Goal: Task Accomplishment & Management: Manage account settings

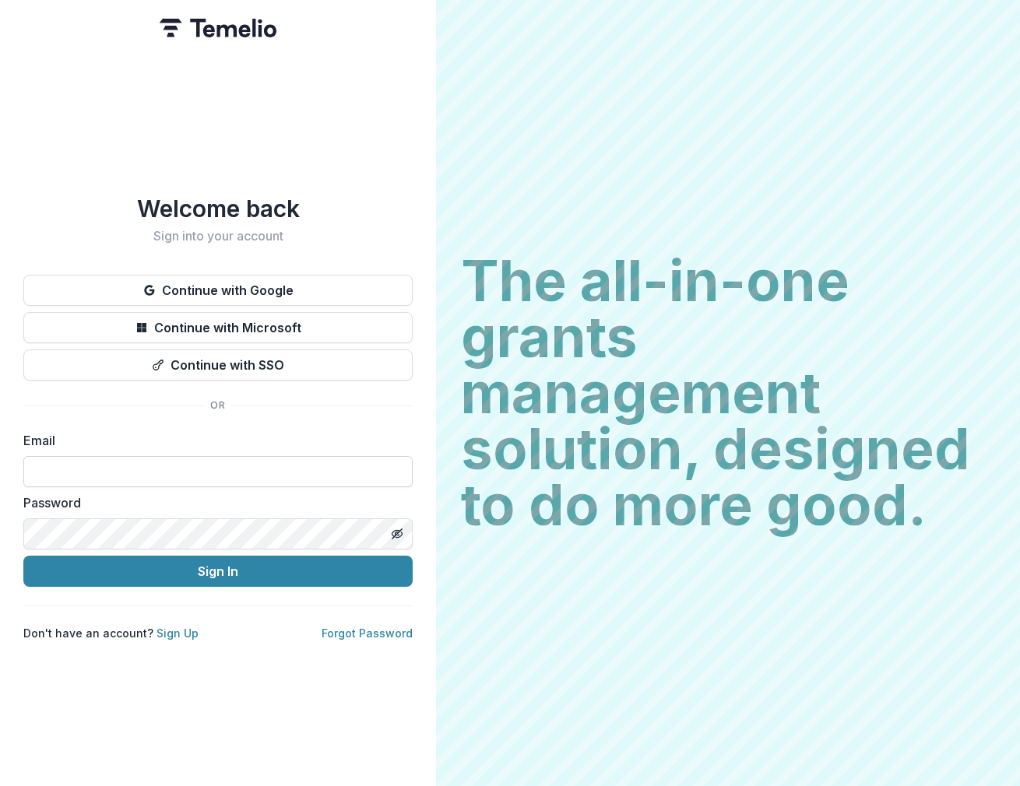
click at [93, 456] on input at bounding box center [217, 471] width 389 height 31
type input "**********"
click at [396, 533] on icon "Toggle password visibility" at bounding box center [399, 535] width 6 height 5
click at [0, 505] on html "**********" at bounding box center [510, 393] width 1020 height 786
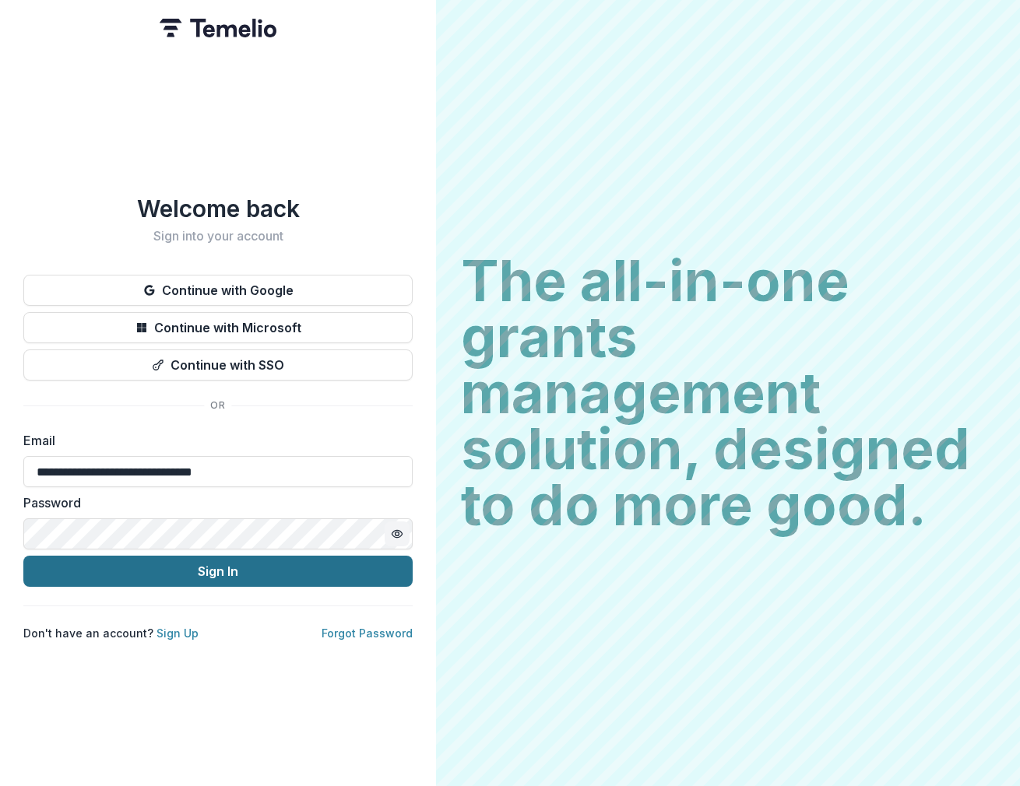
click at [221, 571] on button "Sign In" at bounding box center [217, 571] width 389 height 31
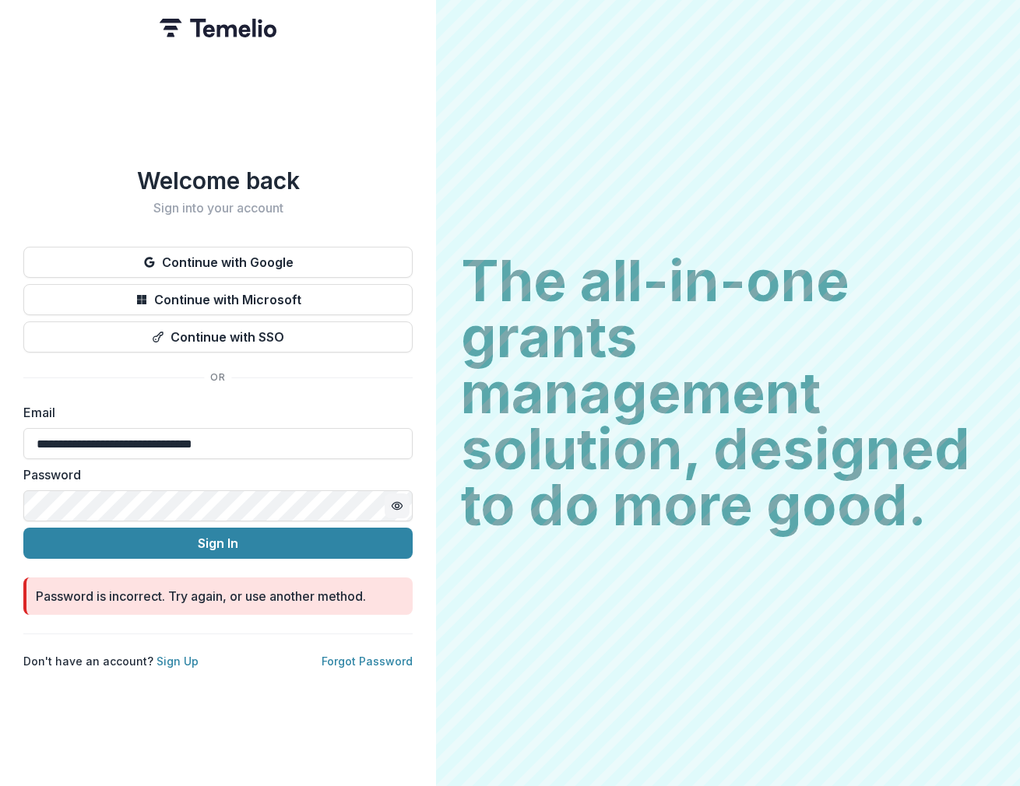
click at [23, 528] on button "Sign In" at bounding box center [217, 543] width 389 height 31
click at [0, 486] on html "**********" at bounding box center [510, 393] width 1020 height 786
click at [23, 528] on button "Sign In" at bounding box center [217, 543] width 389 height 31
click at [369, 656] on link "Forgot Password" at bounding box center [367, 661] width 91 height 13
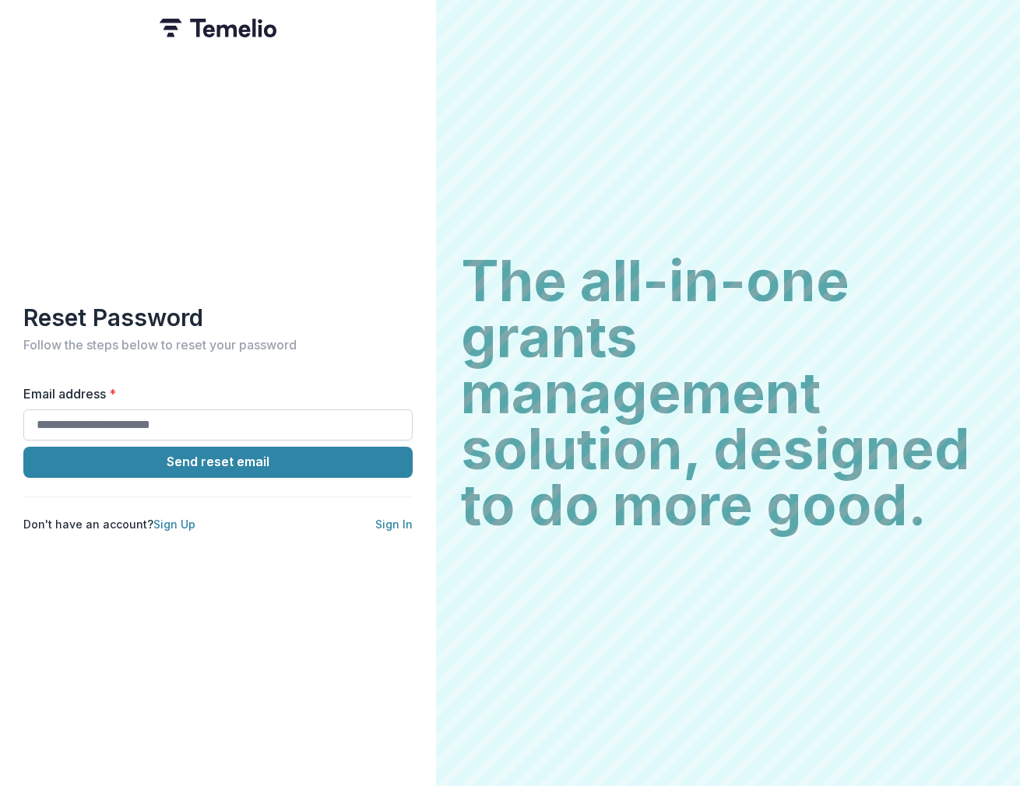
click at [131, 413] on input "Email address *" at bounding box center [217, 425] width 389 height 31
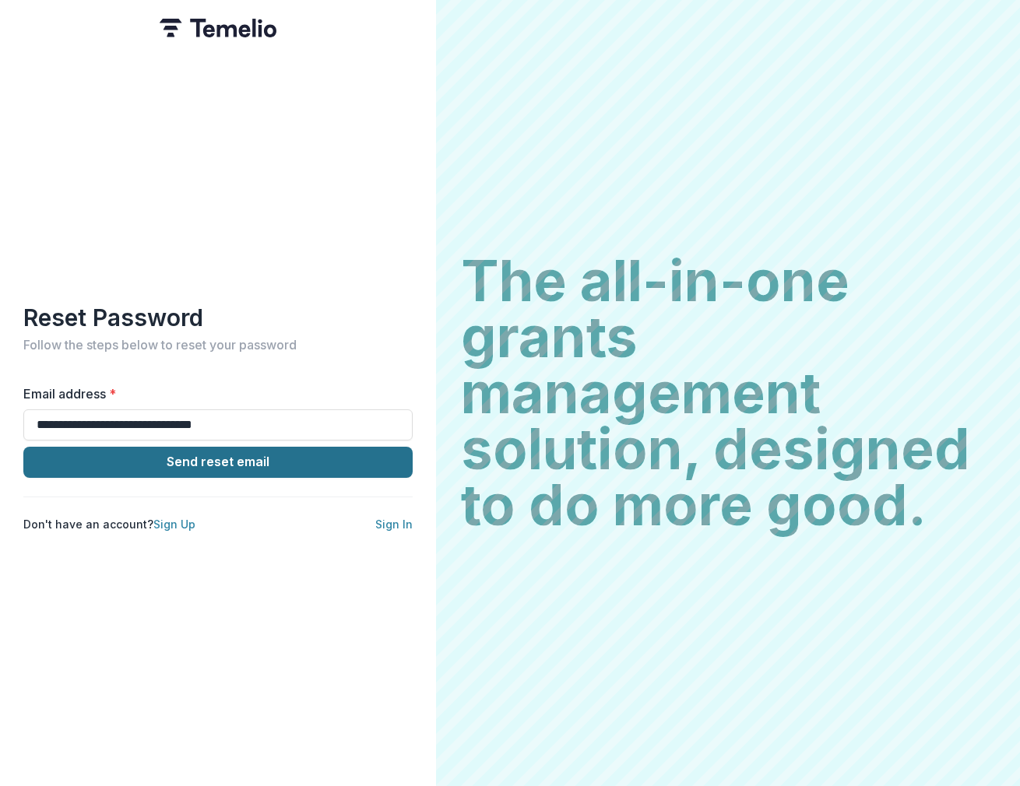
type input "**********"
click at [159, 452] on button "Send reset email" at bounding box center [217, 462] width 389 height 31
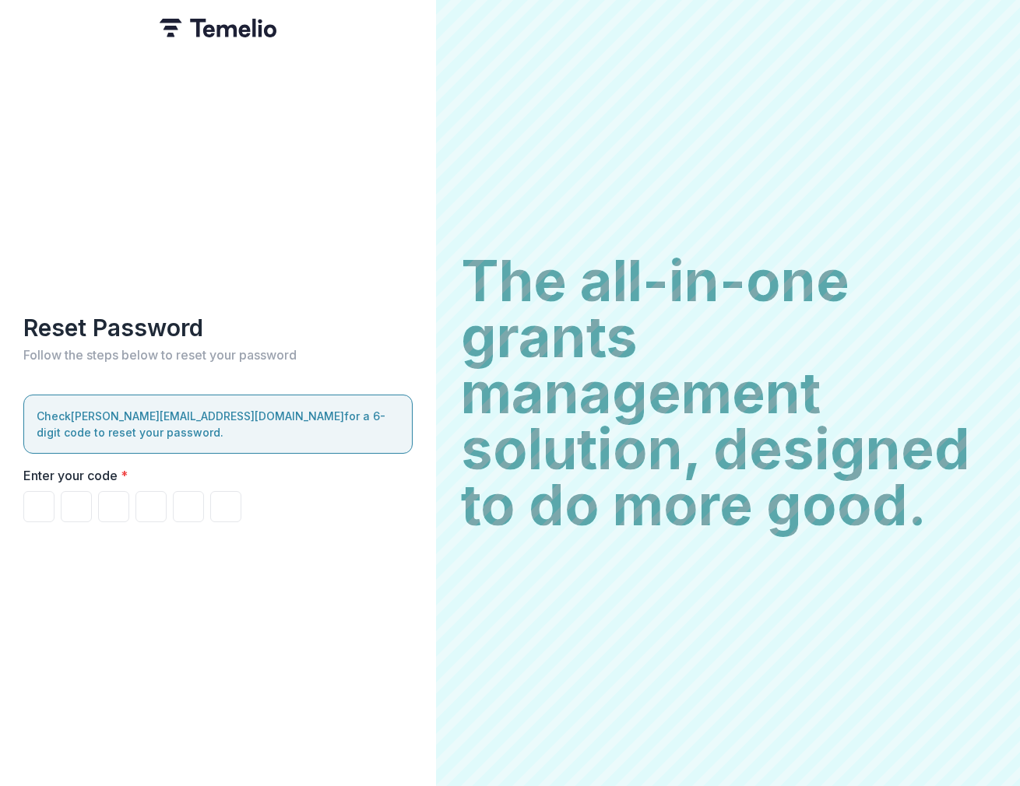
paste input "******"
type input "*"
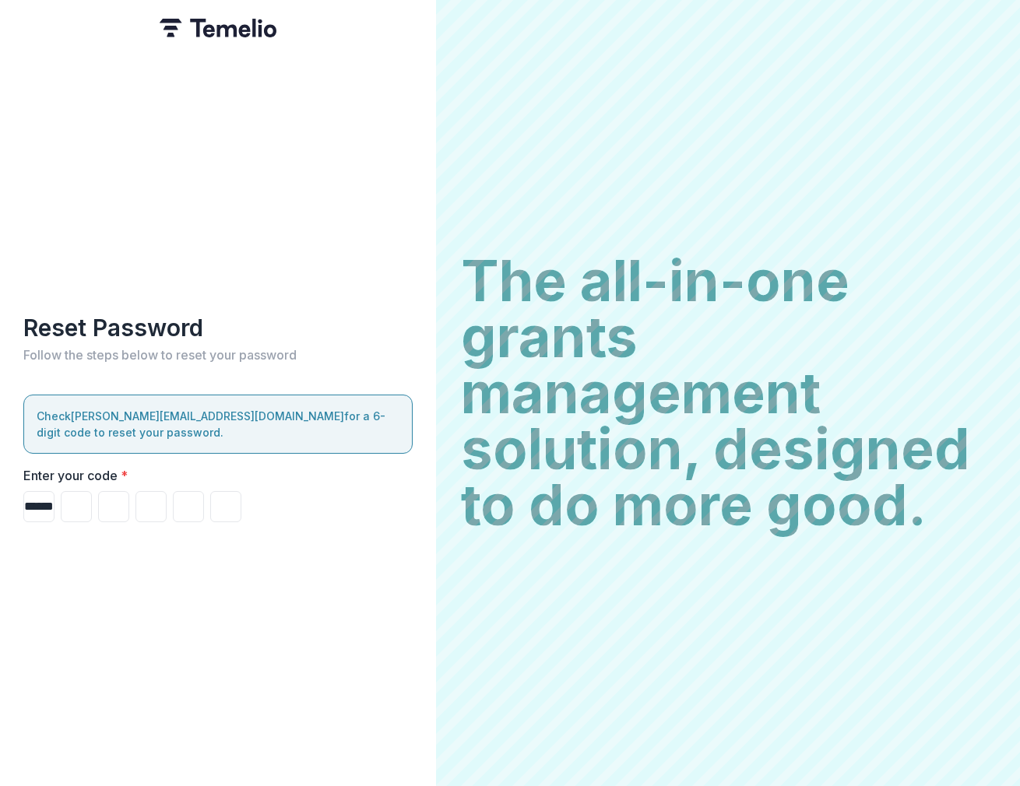
type input "*"
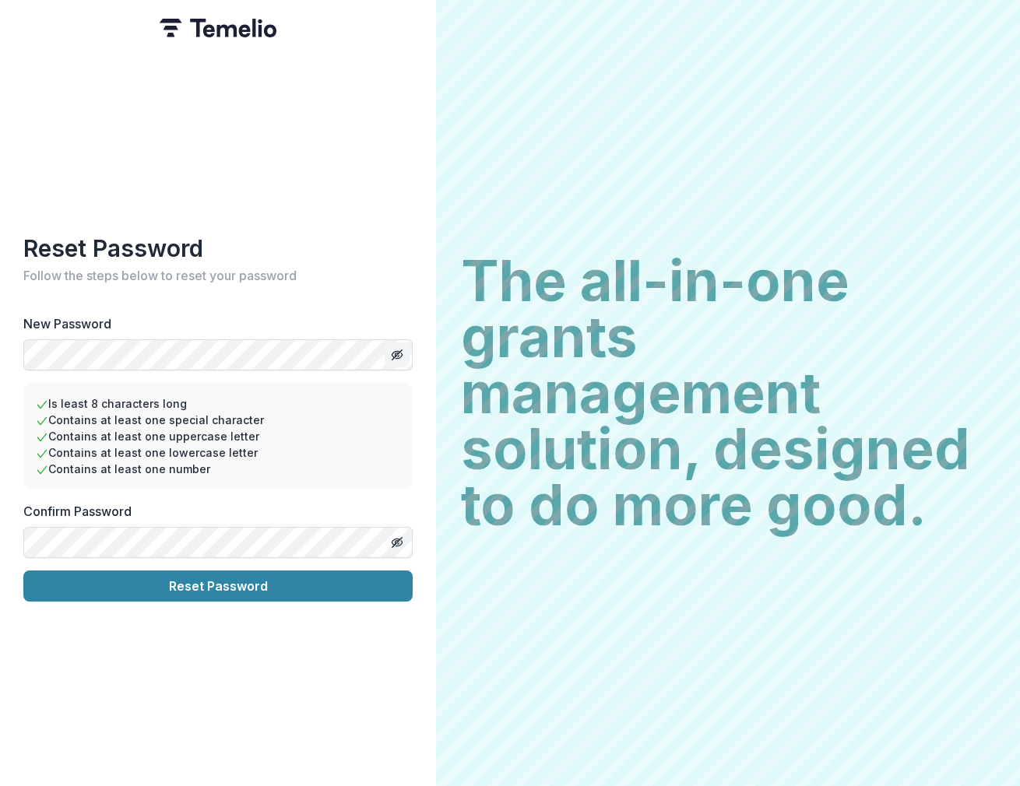
click at [391, 349] on icon "Toggle password visibility" at bounding box center [397, 355] width 12 height 12
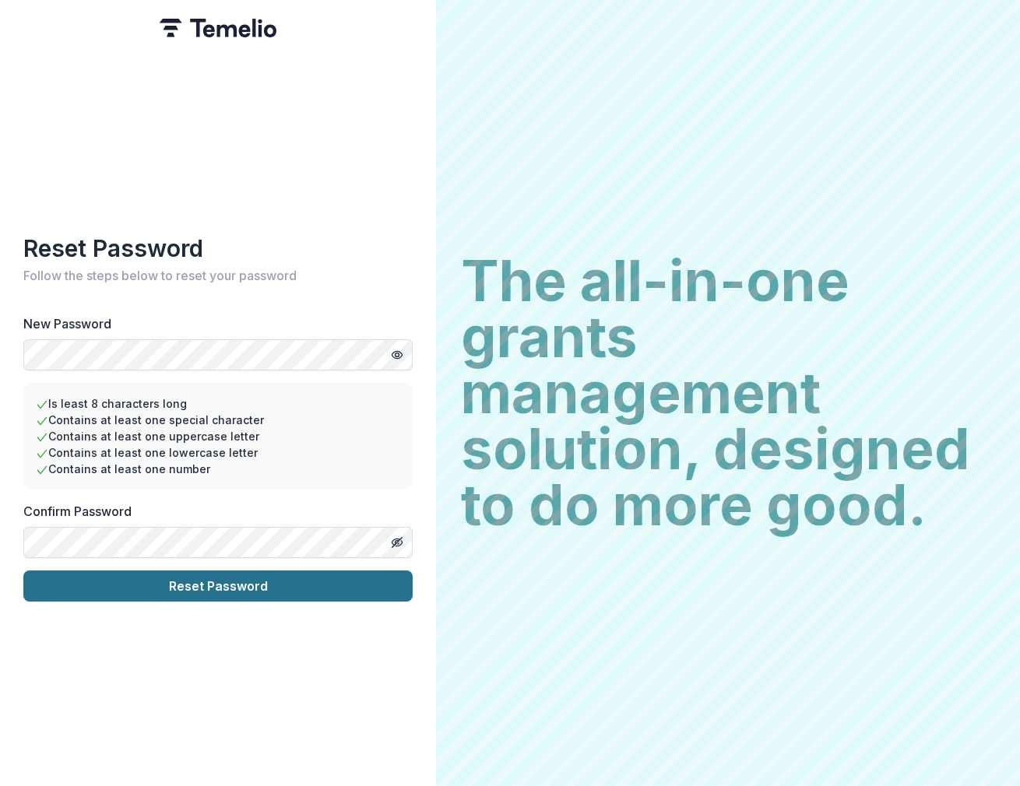
click at [168, 586] on button "Reset Password" at bounding box center [217, 586] width 389 height 31
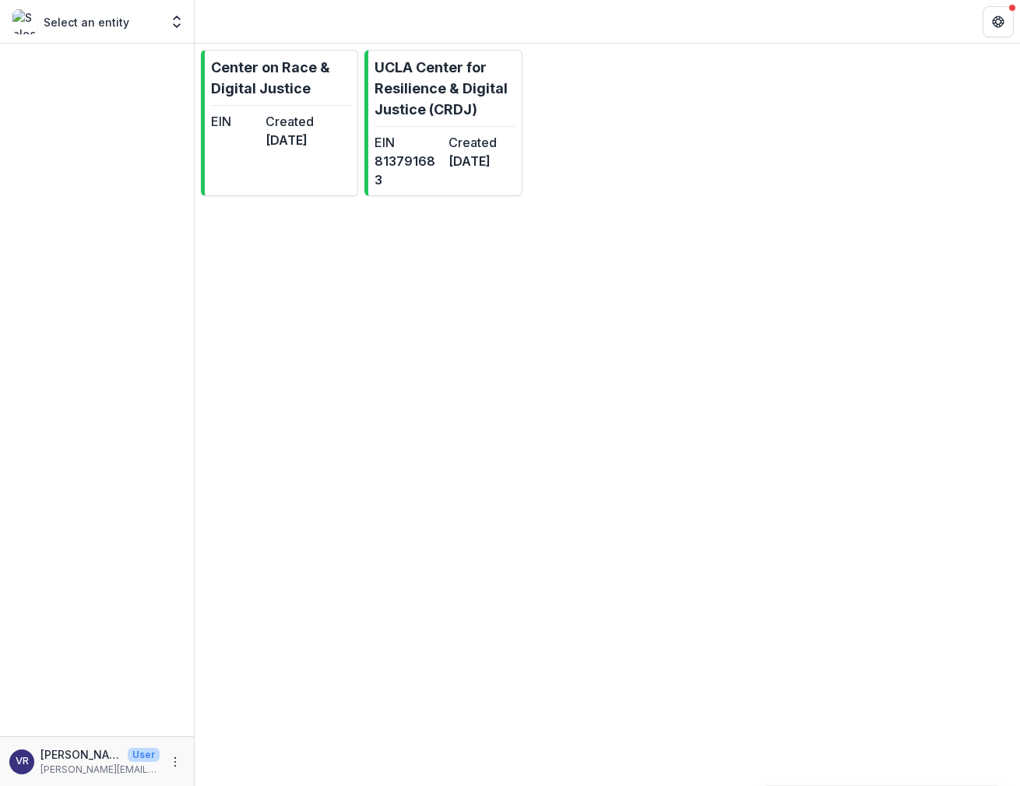
drag, startPoint x: 262, startPoint y: 297, endPoint x: 395, endPoint y: 301, distance: 132.4
click at [274, 297] on div "Center on Race & Digital Justice EIN Created [DATE] UCLA Center for Resilience …" at bounding box center [607, 415] width 825 height 743
click at [498, 297] on div "Center on Race & Digital Justice EIN Created [DATE] UCLA Center for Resilience …" at bounding box center [607, 415] width 825 height 743
click at [259, 131] on div "EIN" at bounding box center [235, 130] width 48 height 37
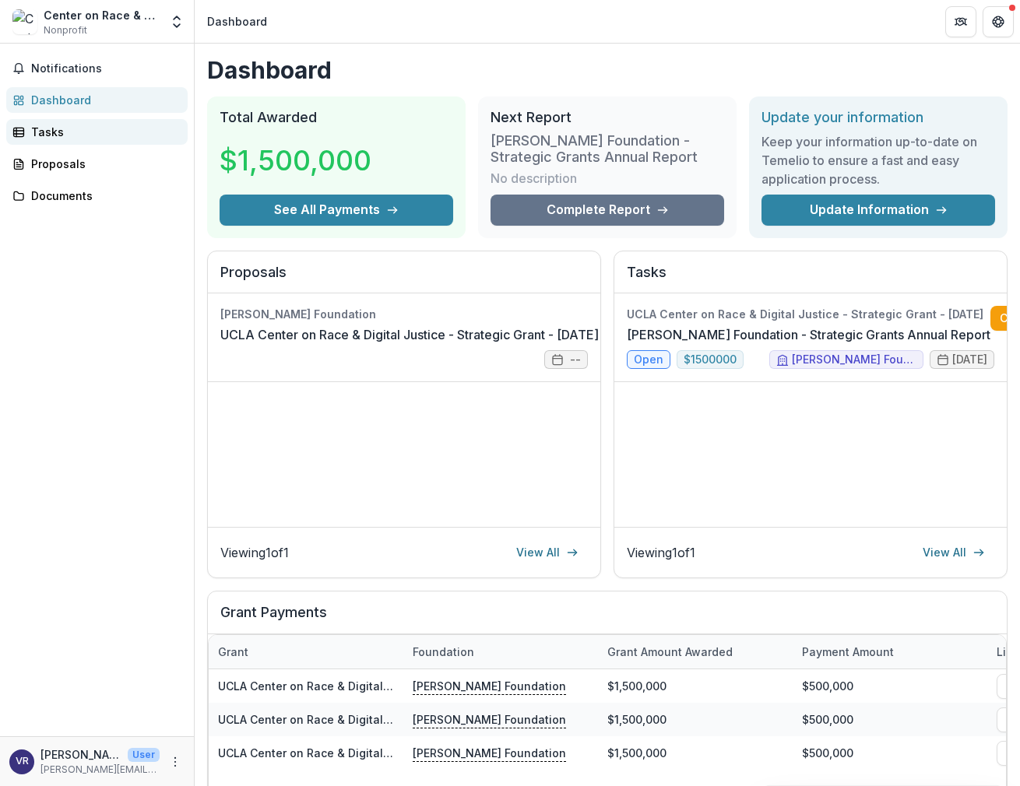
click at [71, 142] on link "Tasks" at bounding box center [96, 132] width 181 height 26
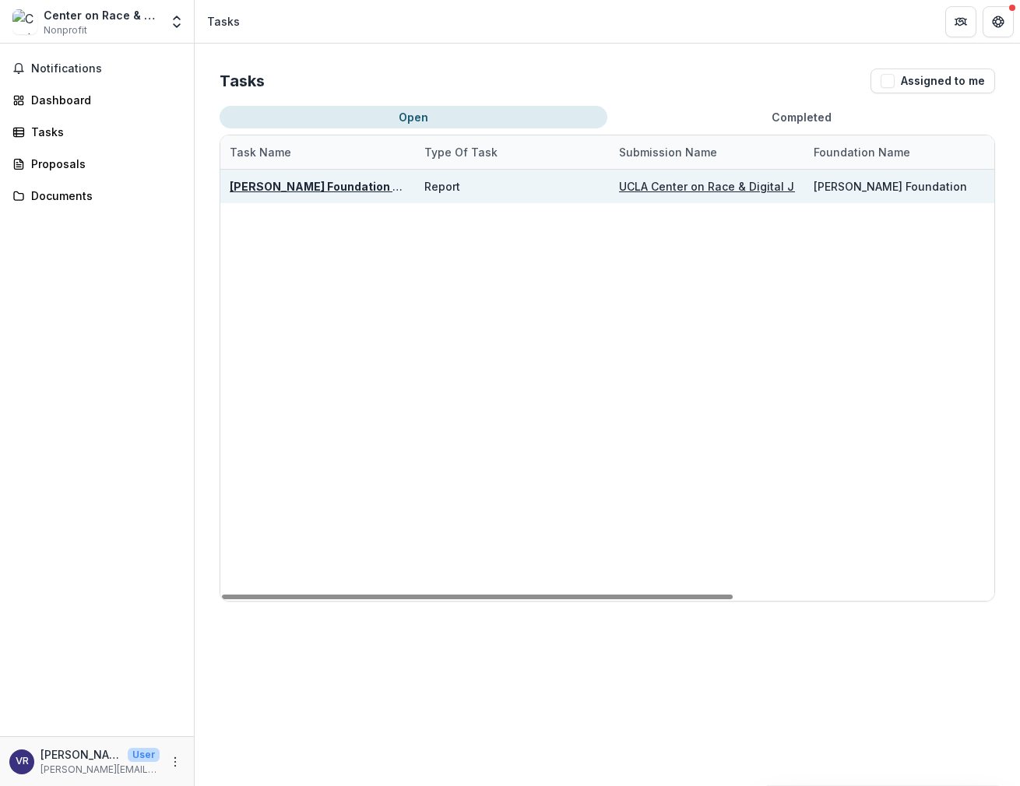
click at [287, 193] on div "[PERSON_NAME] Foundation - Strategic Grants Annual Report" at bounding box center [318, 186] width 176 height 16
click at [290, 183] on u "[PERSON_NAME] Foundation - Strategic Grants Annual Report" at bounding box center [403, 186] width 347 height 13
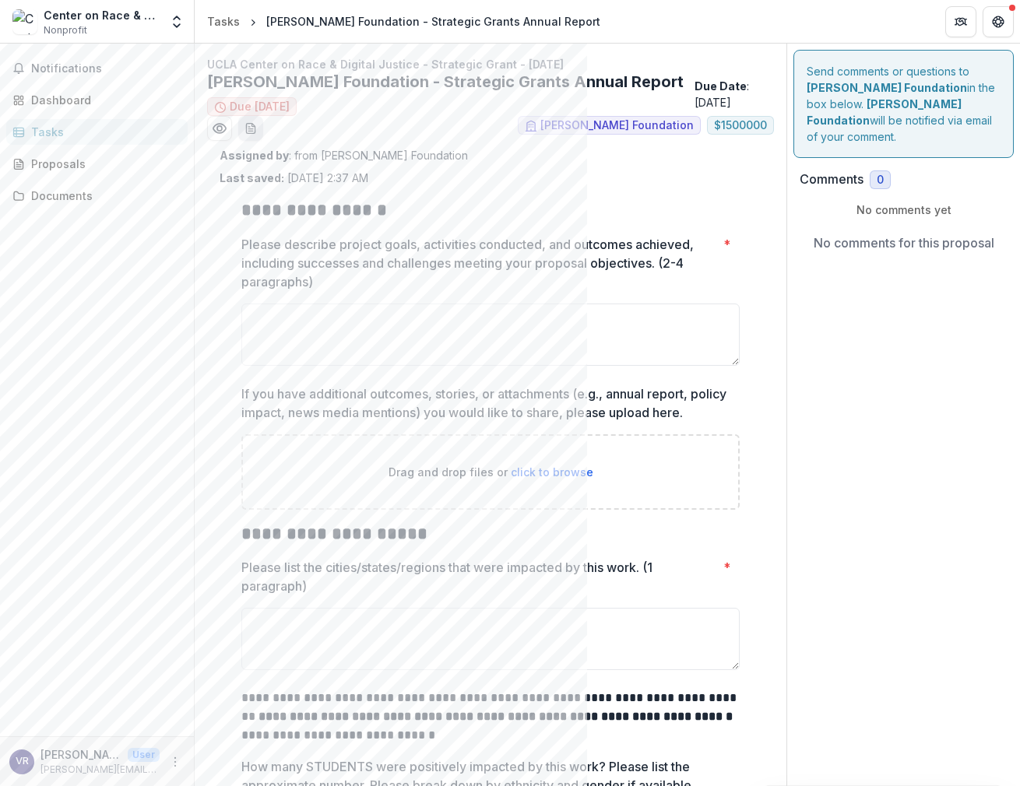
click at [251, 118] on button "download-word-button" at bounding box center [250, 128] width 25 height 25
click at [456, 116] on ul "[PERSON_NAME] Foundation $ 1500000" at bounding box center [490, 128] width 567 height 25
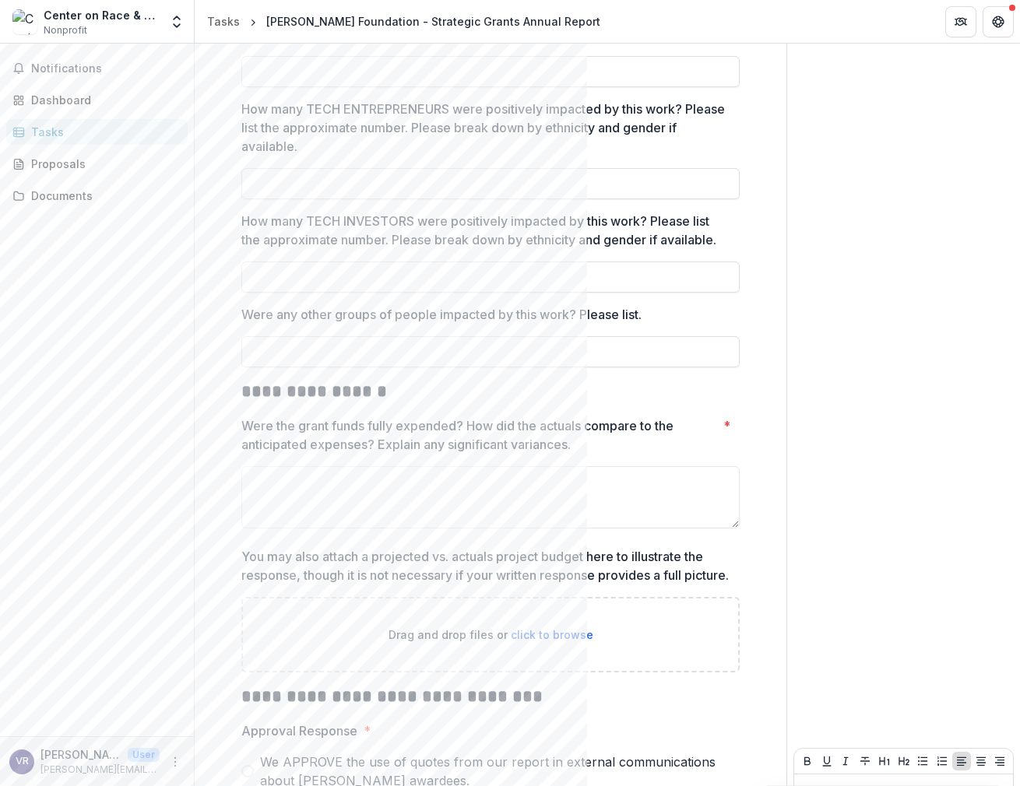
scroll to position [1273, 0]
